Goal: Use online tool/utility: Utilize a website feature to perform a specific function

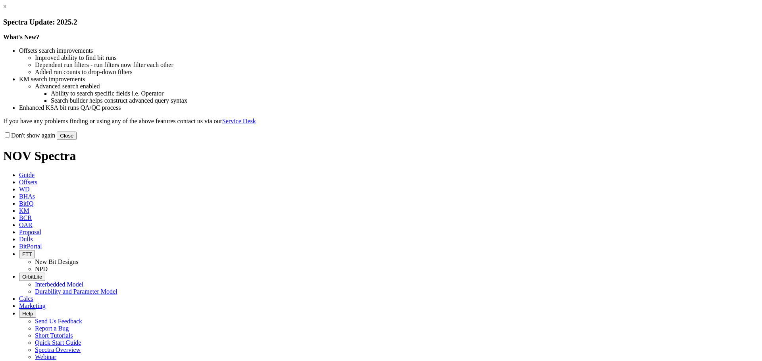
click at [77, 140] on button "Close" at bounding box center [67, 136] width 20 height 8
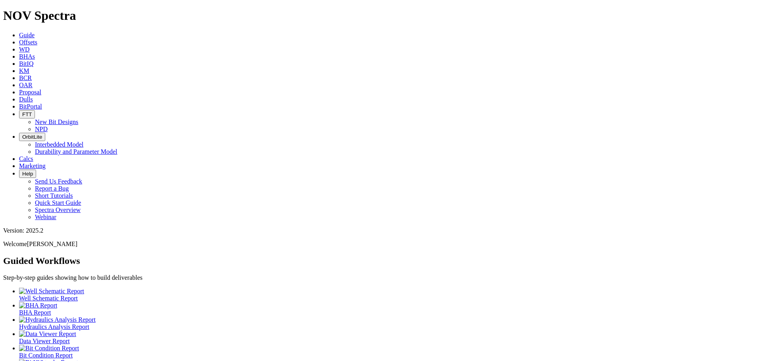
click at [19, 156] on icon at bounding box center [19, 159] width 0 height 7
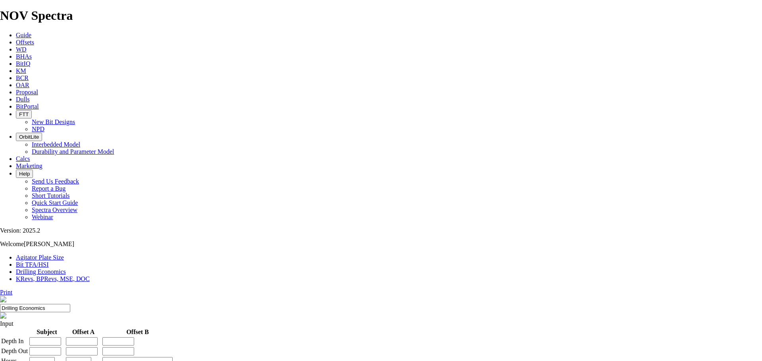
click at [49, 261] on link "Bit TFA/HSI" at bounding box center [32, 264] width 33 height 7
click at [70, 335] on input "Hole Size" at bounding box center [35, 339] width 70 height 8
type input "12.25"
click at [70, 358] on input "Flow Rate" at bounding box center [35, 362] width 70 height 8
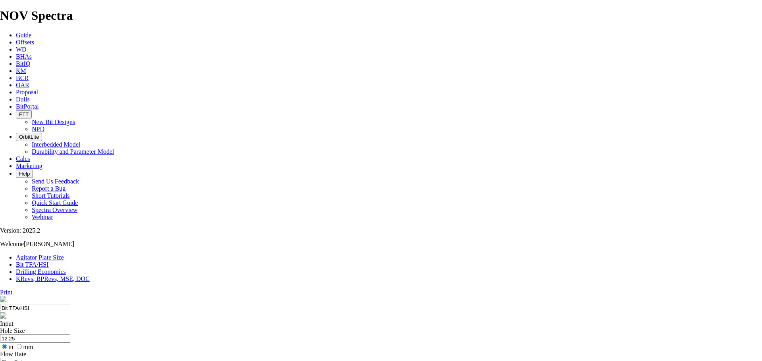
radio input "true"
radio input "false"
click at [70, 358] on input "Flow Rate" at bounding box center [35, 362] width 70 height 8
type input "2600"
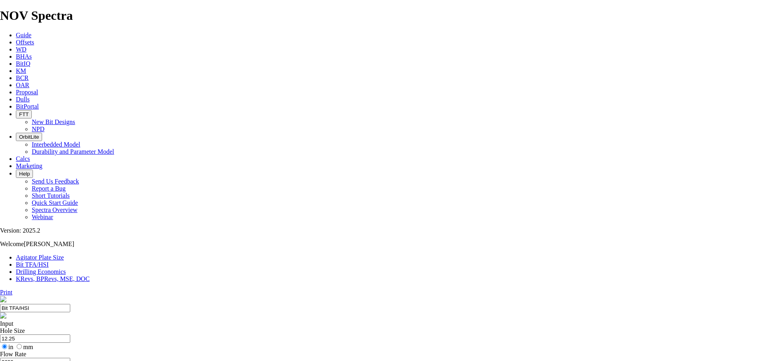
type input "1.4"
drag, startPoint x: 308, startPoint y: 209, endPoint x: 301, endPoint y: 209, distance: 7.2
type input "6"
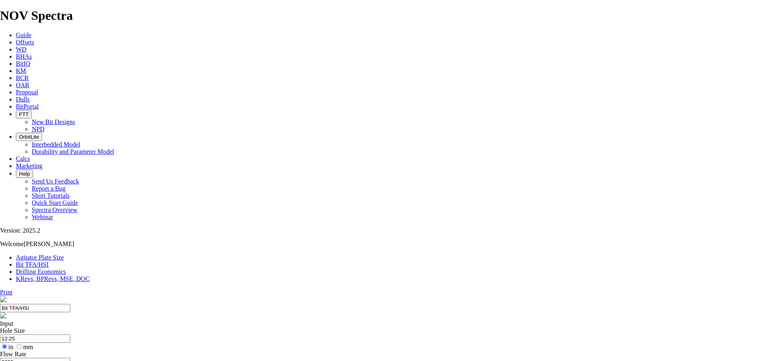
select select "number:16"
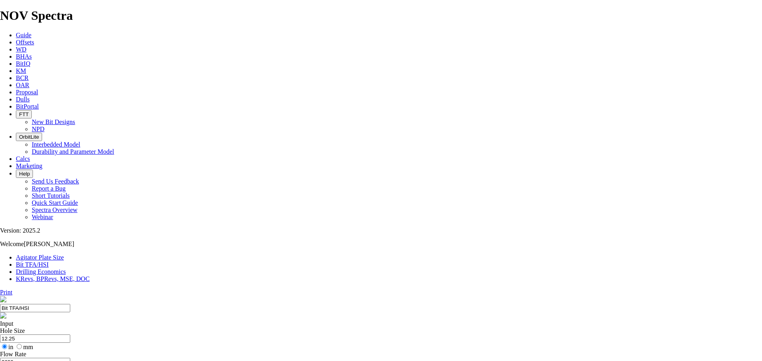
select select "number:16"
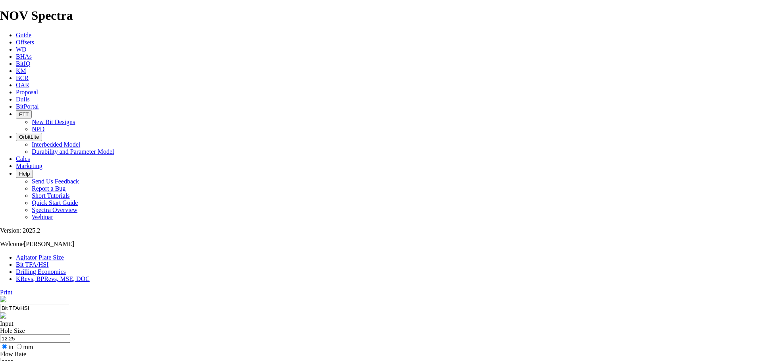
select select "number:15"
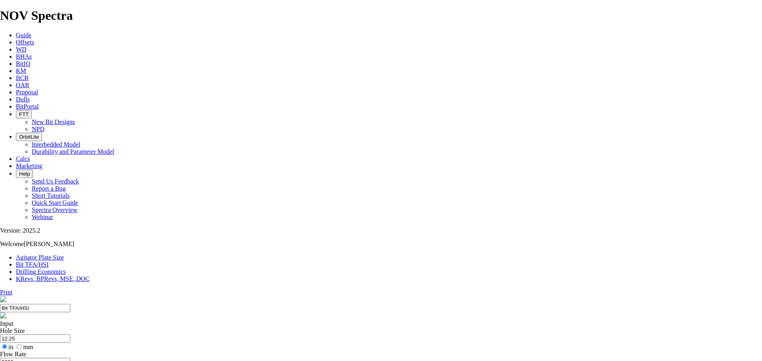
radio input "true"
radio input "false"
drag, startPoint x: 262, startPoint y: 151, endPoint x: 247, endPoint y: 153, distance: 15.2
click at [70, 358] on input "2600" at bounding box center [35, 362] width 70 height 8
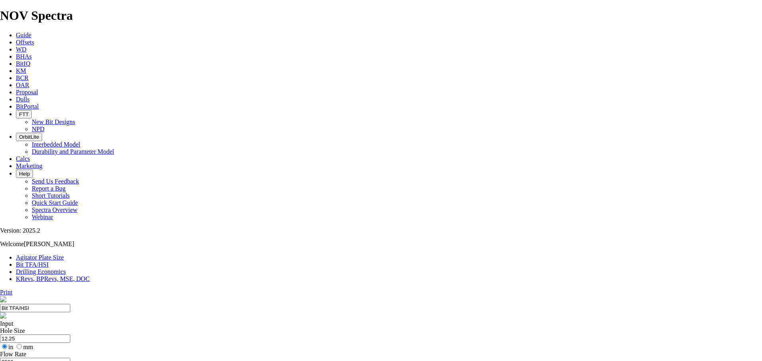
click at [70, 358] on input "2500" at bounding box center [35, 362] width 70 height 8
type input "2700"
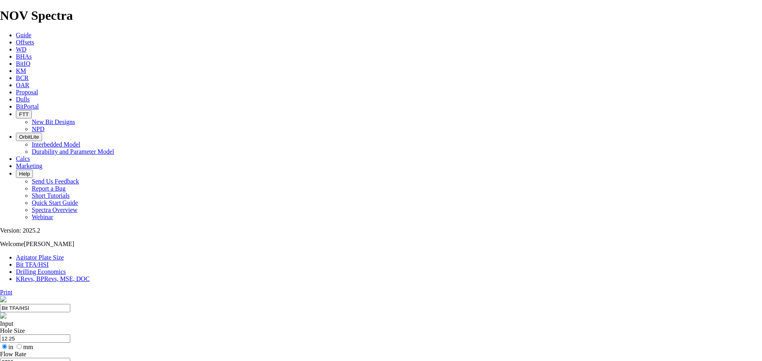
select select "number:15"
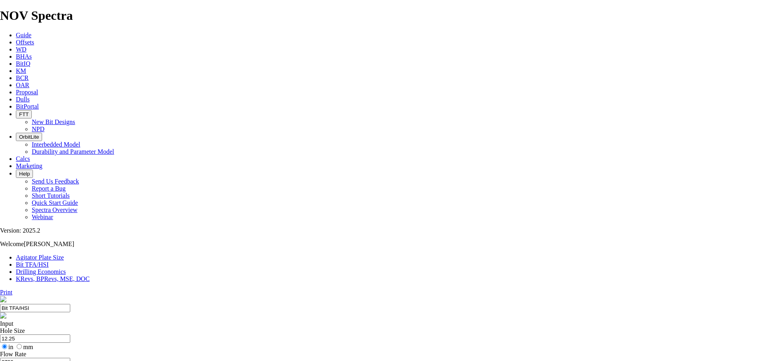
select select "number:16"
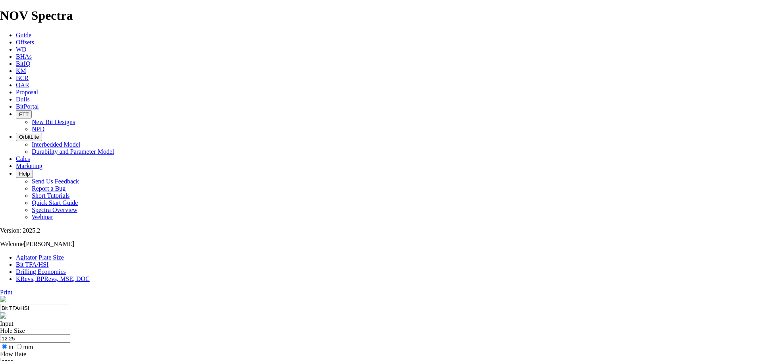
select select "number:16"
type input "5"
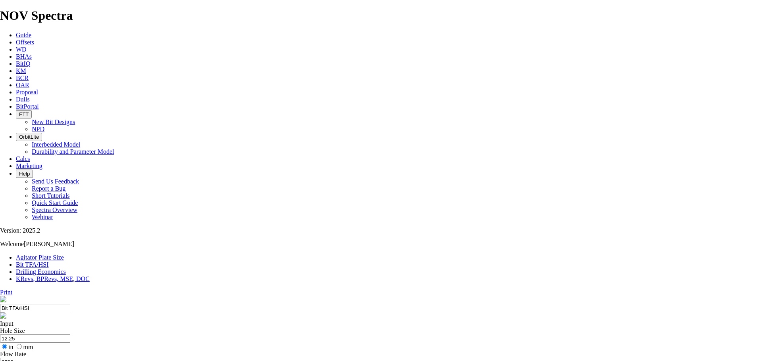
select select "number:0"
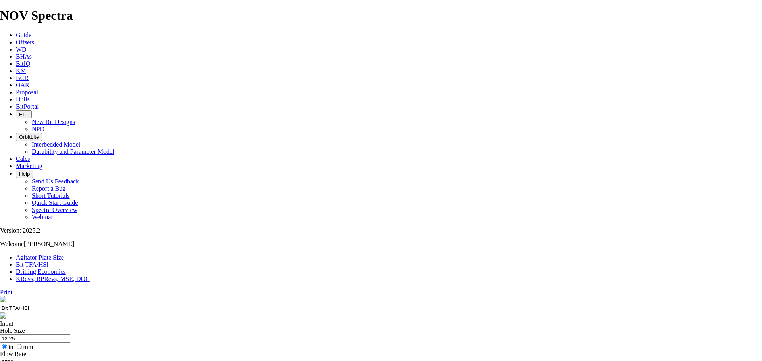
type input "5"
select select "number:16"
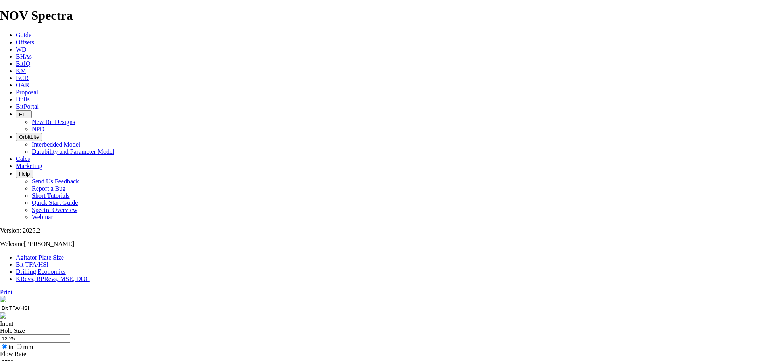
select select "number:16"
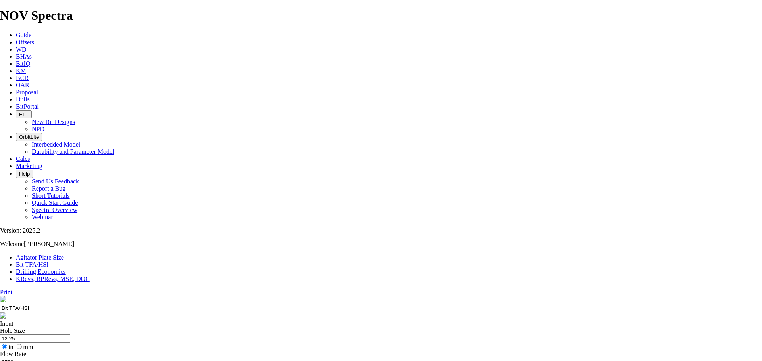
select select "number:16"
type input "6"
select select "number:0"
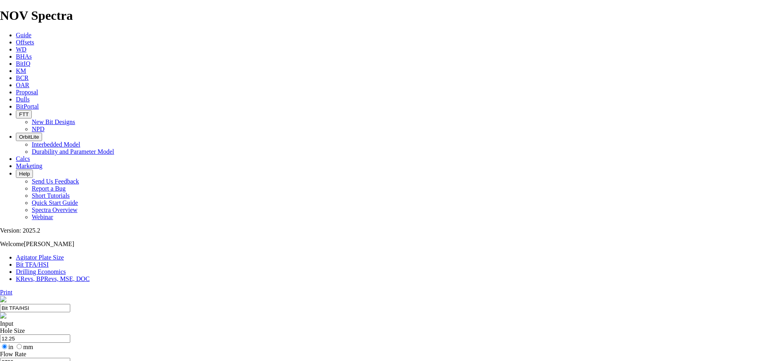
select select "number:0"
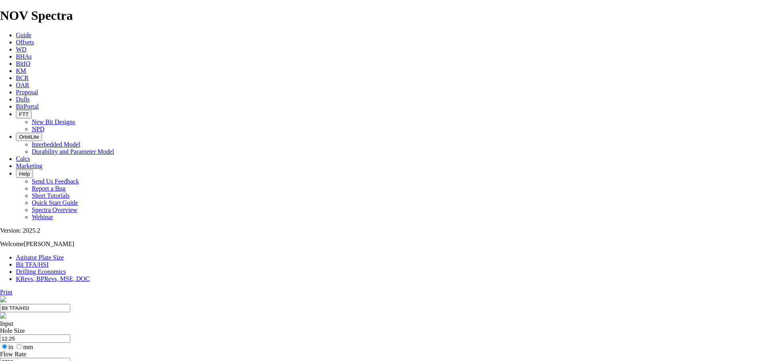
drag, startPoint x: 287, startPoint y: 208, endPoint x: 292, endPoint y: 209, distance: 5.6
type input "6"
select select "number:16"
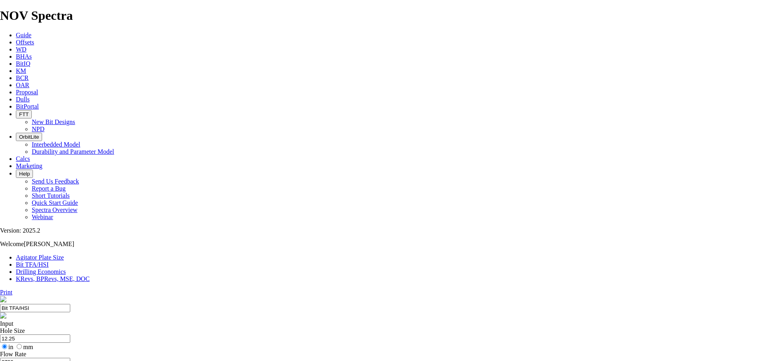
select select "number:16"
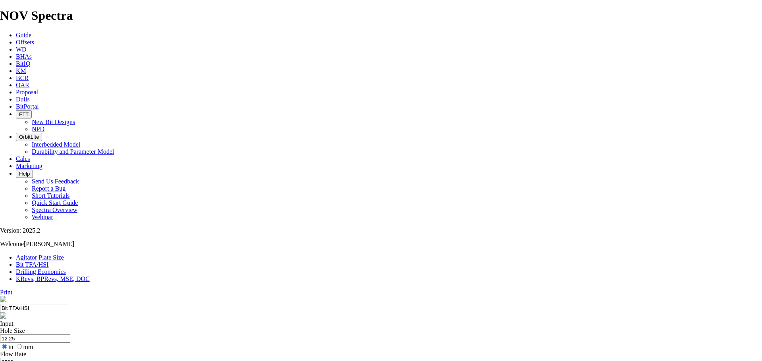
select select "number:16"
select select "number:15"
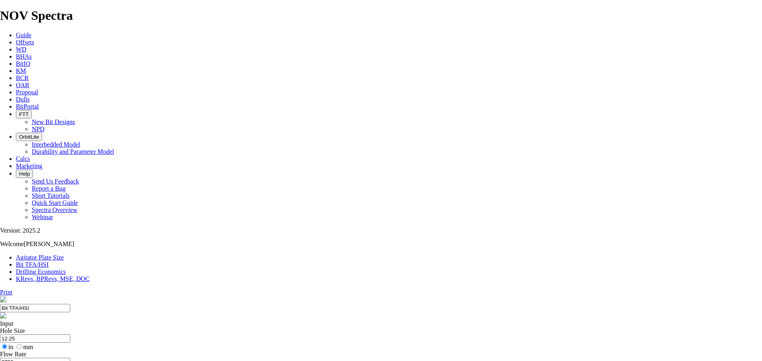
select select "number:15"
select select "number:16"
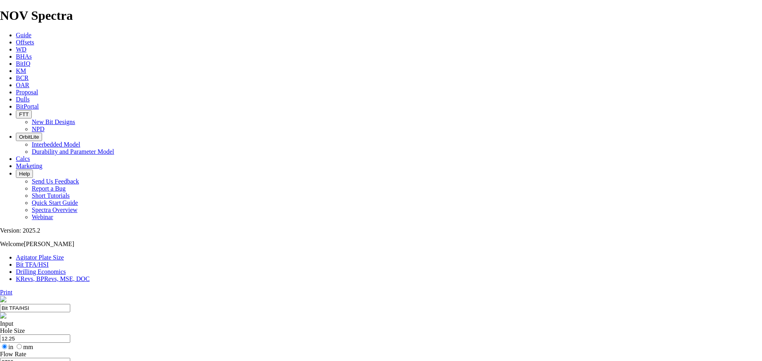
select select "number:16"
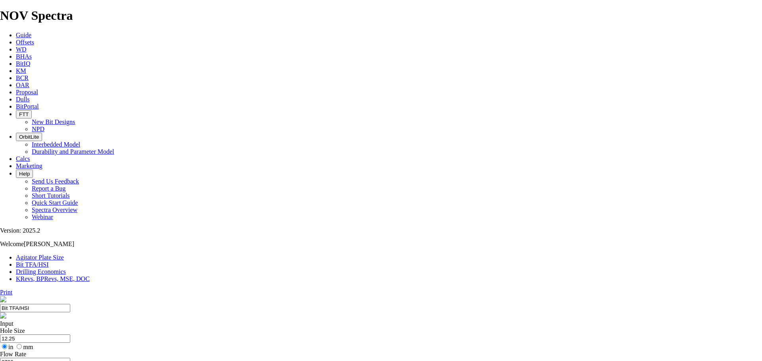
select select "number:16"
select select "number:14"
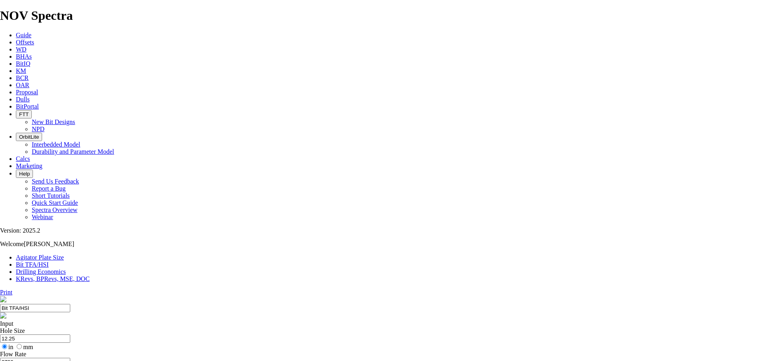
select select "number:14"
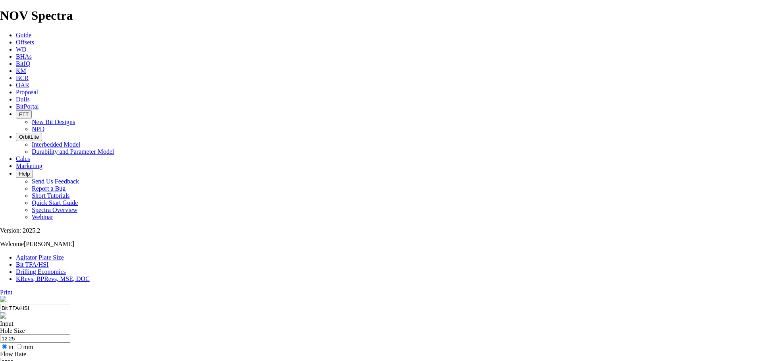
select select "number:14"
select select "number:15"
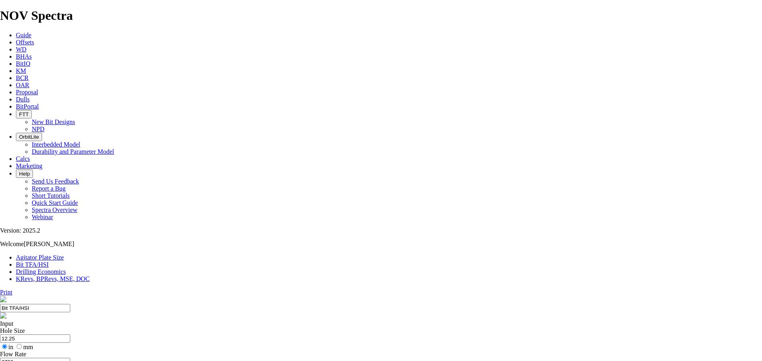
select select "number:15"
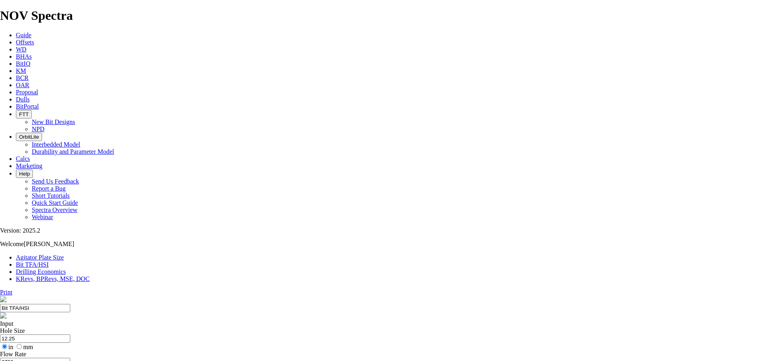
select select "number:14"
select select "number:16"
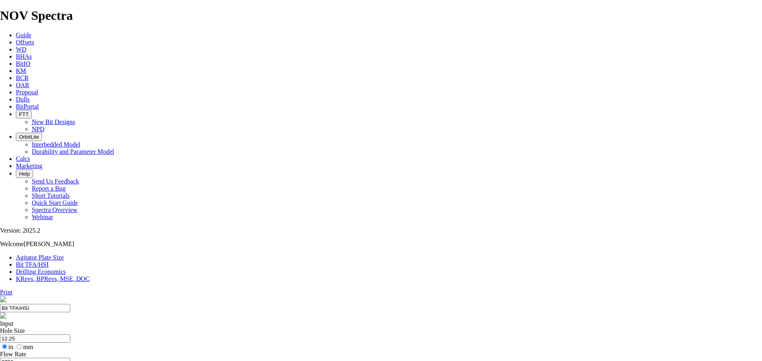
select select "number:16"
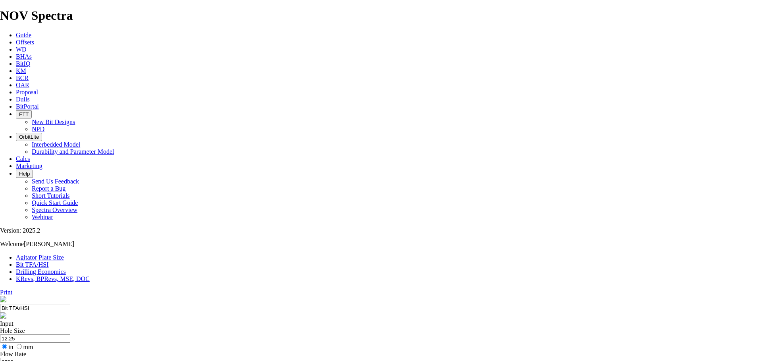
select select "number:15"
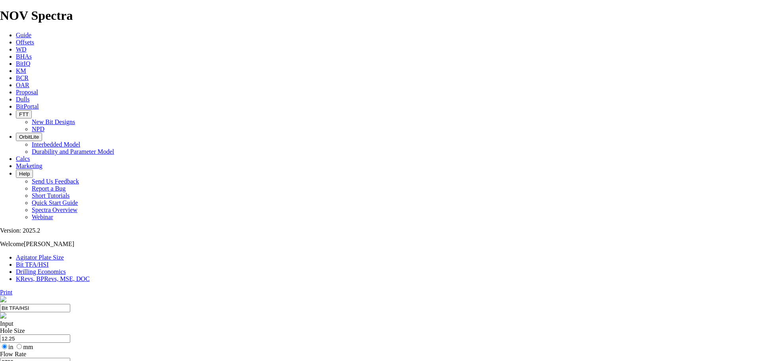
type input "5"
select select "number:0"
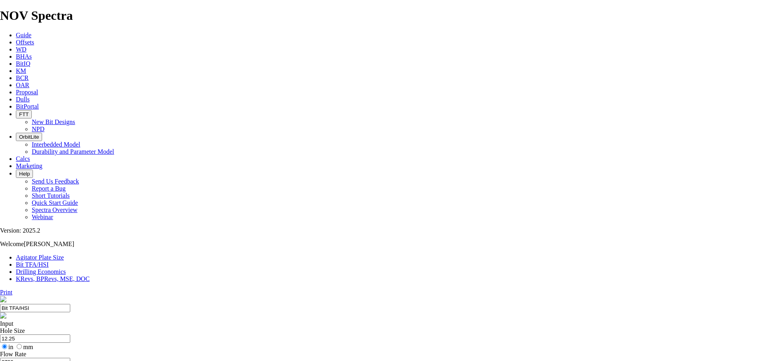
select select "number:0"
drag, startPoint x: 299, startPoint y: 210, endPoint x: 290, endPoint y: 210, distance: 9.1
type input "5"
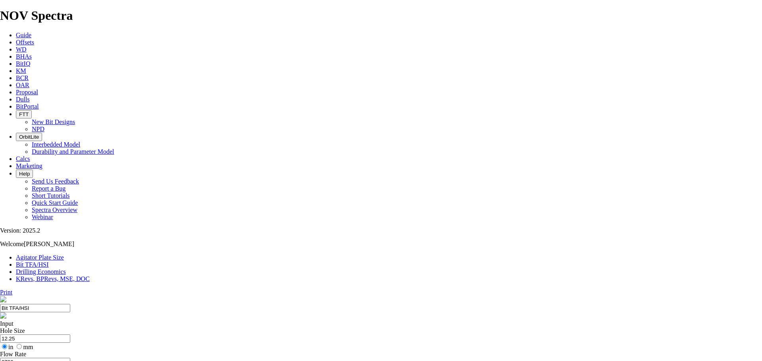
select select "number:15"
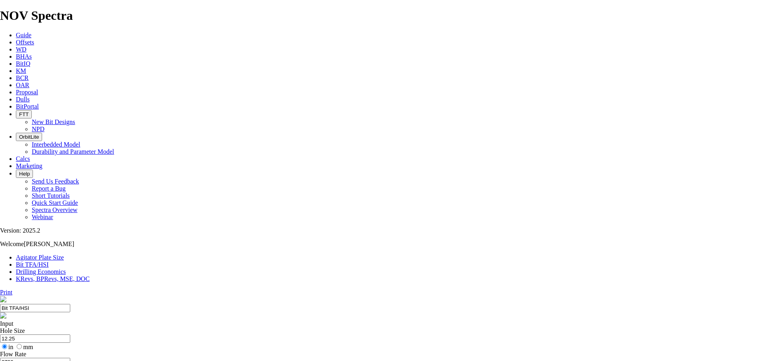
select select "number:15"
select select "number:16"
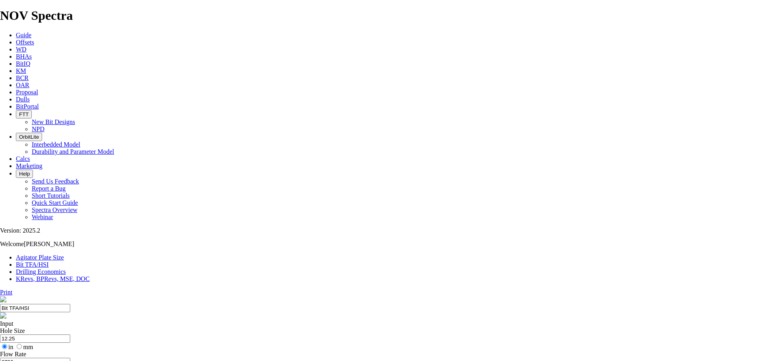
select select "number:16"
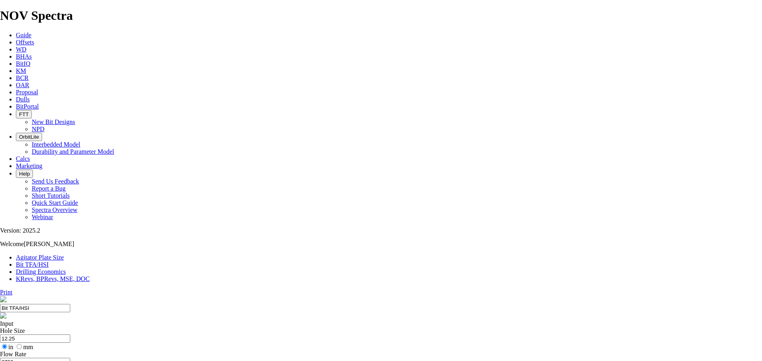
select select "number:17"
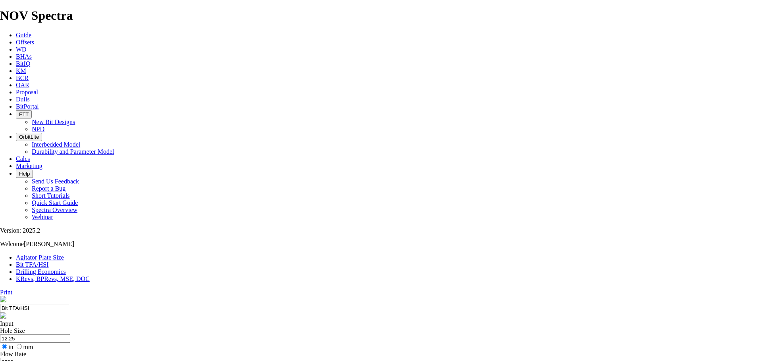
select select "number:17"
select select "number:16"
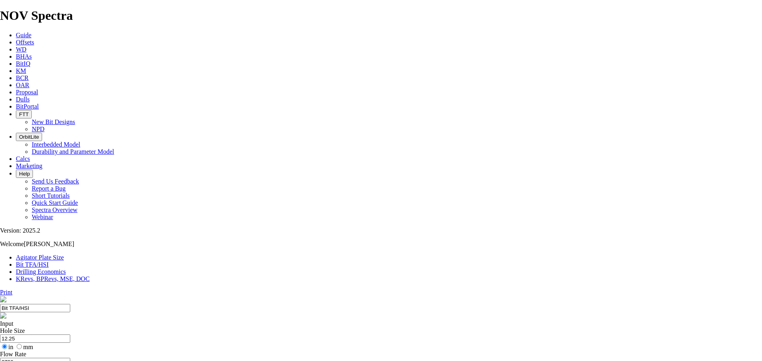
select select "number:16"
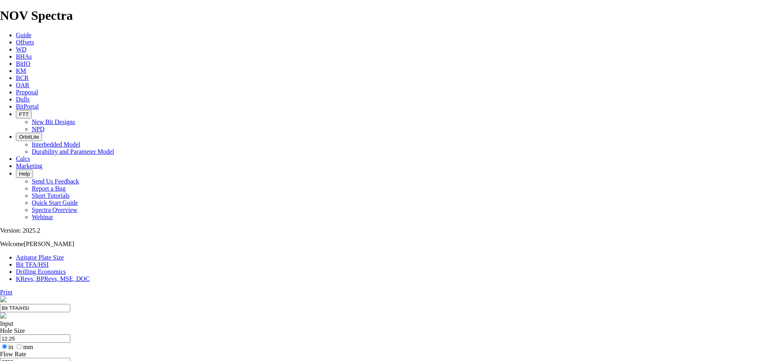
type input "6"
select select "number:0"
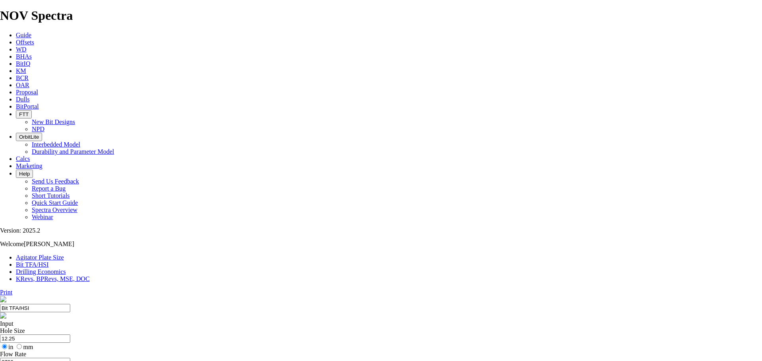
select select "number:0"
drag, startPoint x: 285, startPoint y: 208, endPoint x: 308, endPoint y: 209, distance: 23.1
type input "7"
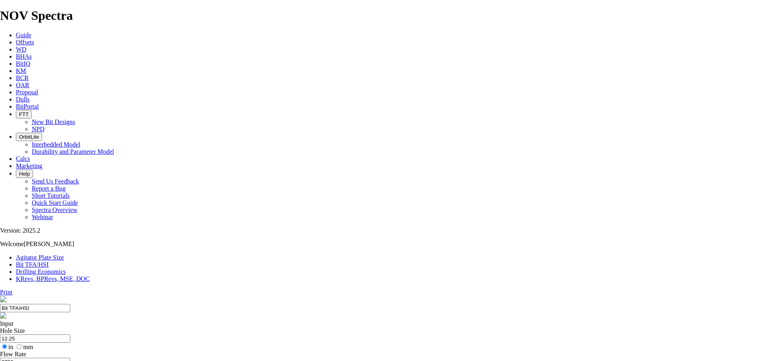
select select "number:14"
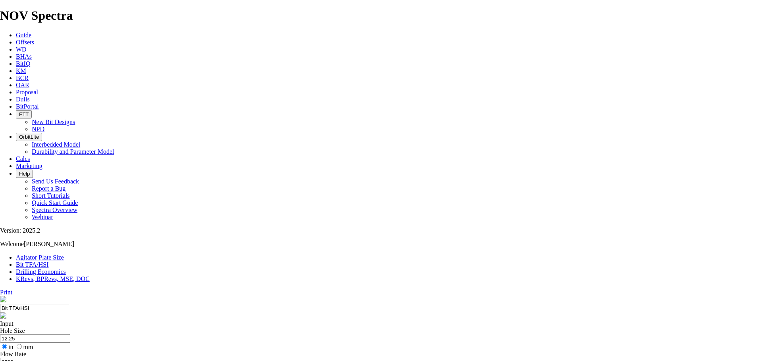
select select "number:14"
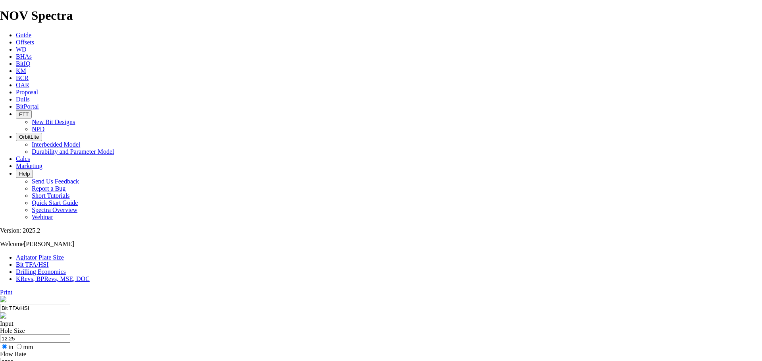
select select "number:15"
radio input "true"
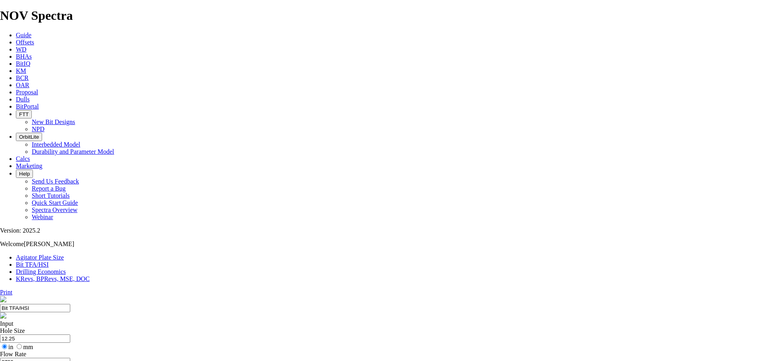
radio input "false"
select select "number:15"
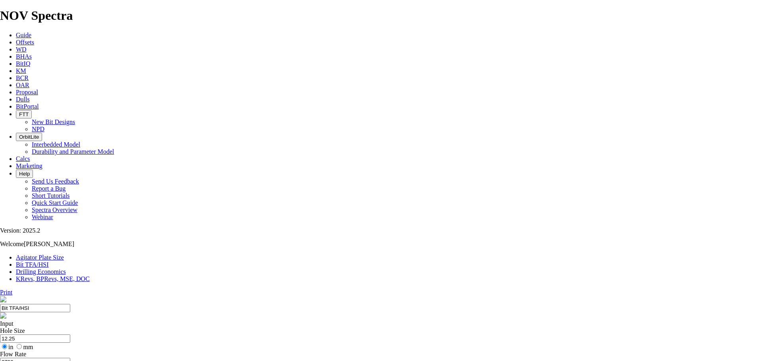
radio input "true"
radio input "false"
click at [70, 358] on input "2700" at bounding box center [35, 362] width 70 height 8
drag, startPoint x: 261, startPoint y: 149, endPoint x: 248, endPoint y: 151, distance: 14.1
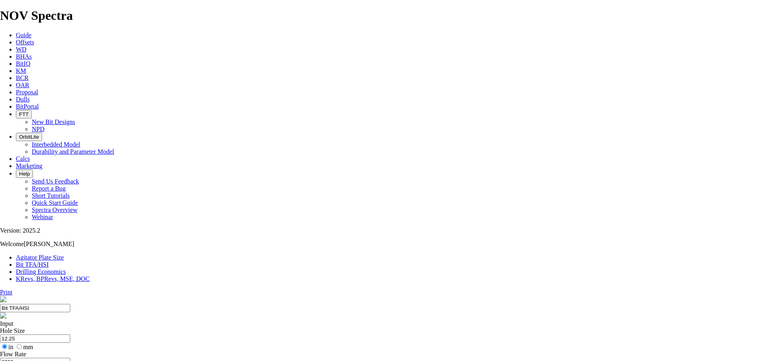
click at [70, 358] on input "2200" at bounding box center [35, 362] width 70 height 8
click at [70, 358] on input "2000" at bounding box center [35, 362] width 70 height 8
type input "2500"
